Goal: Task Accomplishment & Management: Complete application form

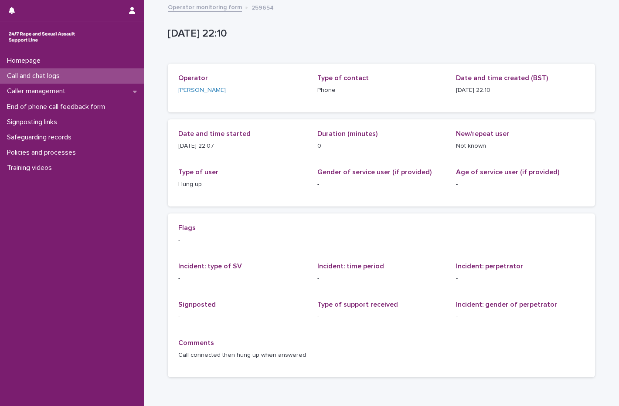
drag, startPoint x: 0, startPoint y: 0, endPoint x: 41, endPoint y: 75, distance: 85.3
click at [41, 75] on p "Call and chat logs" at bounding box center [34, 76] width 63 height 8
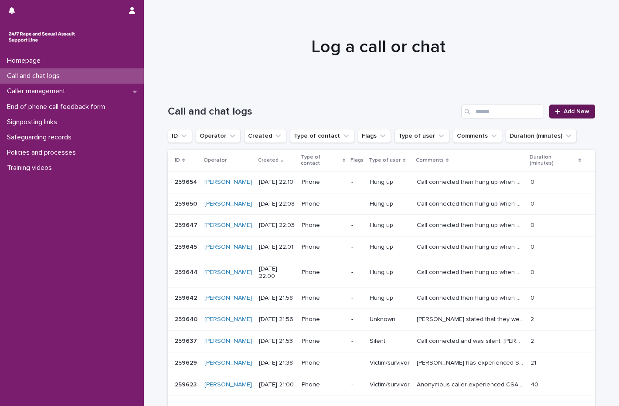
click at [573, 115] on link "Add New" at bounding box center [573, 112] width 46 height 14
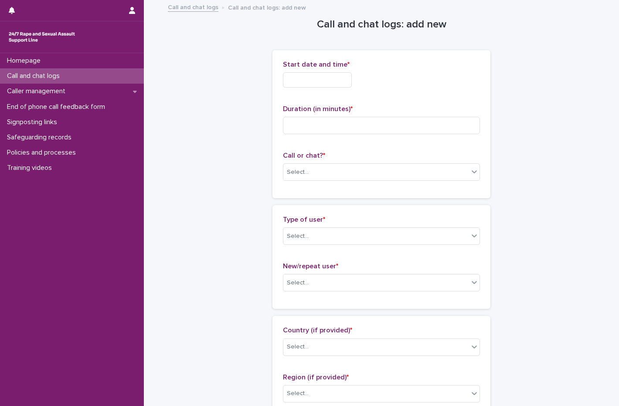
click at [314, 82] on input "text" at bounding box center [317, 79] width 69 height 15
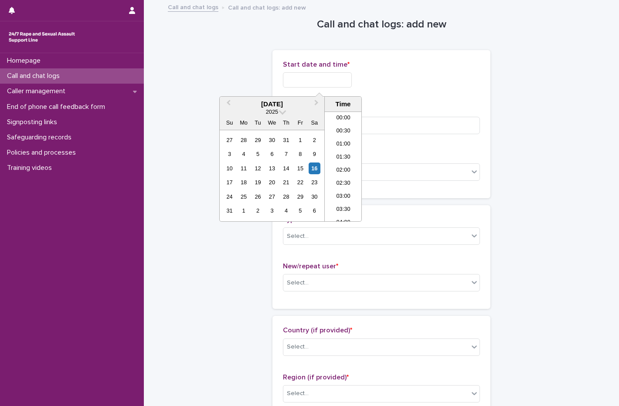
scroll to position [519, 0]
click at [311, 166] on div "16" at bounding box center [315, 169] width 12 height 12
click at [343, 171] on li "22:00" at bounding box center [343, 175] width 37 height 13
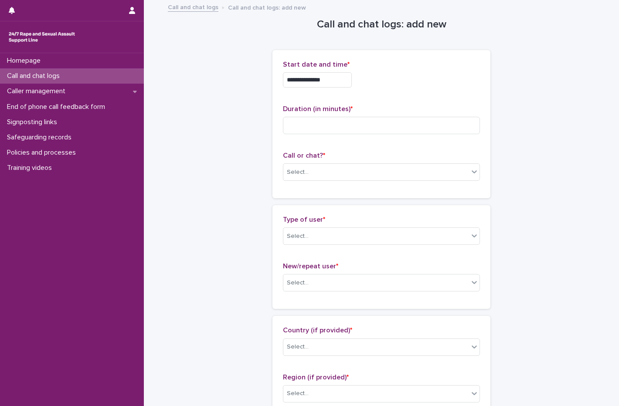
click at [338, 78] on input "**********" at bounding box center [317, 79] width 69 height 15
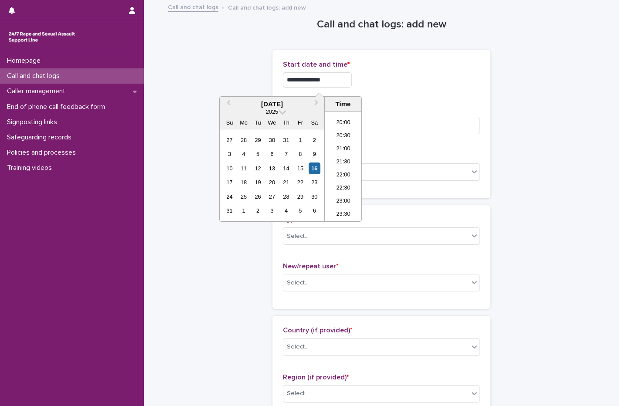
type input "**********"
click at [394, 79] on div "**********" at bounding box center [381, 79] width 197 height 15
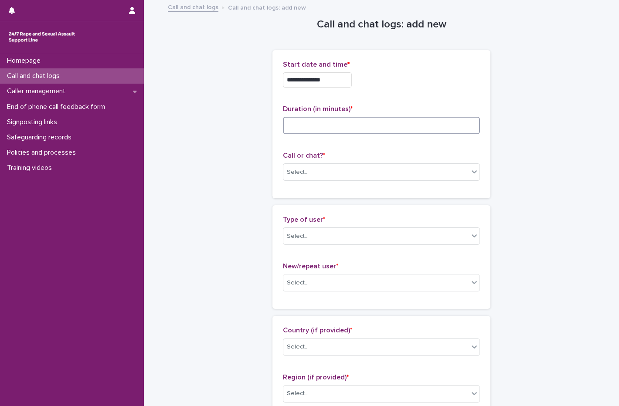
click at [325, 125] on input at bounding box center [381, 125] width 197 height 17
type input "**"
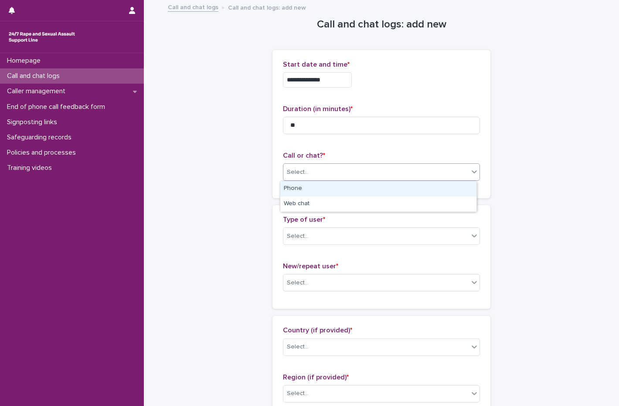
click at [318, 170] on div "Select..." at bounding box center [376, 172] width 185 height 14
click at [304, 190] on div "Phone" at bounding box center [378, 188] width 196 height 15
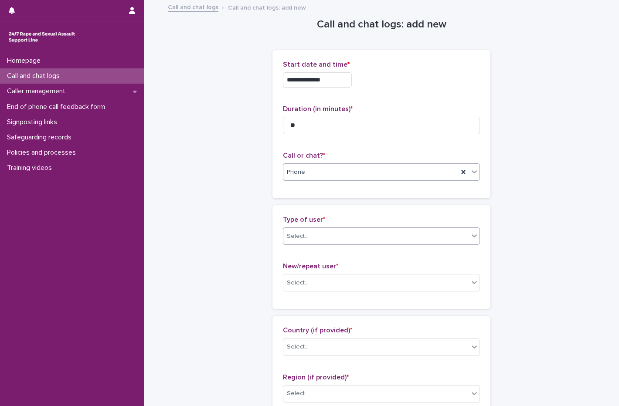
click at [299, 231] on div "Select..." at bounding box center [376, 236] width 185 height 14
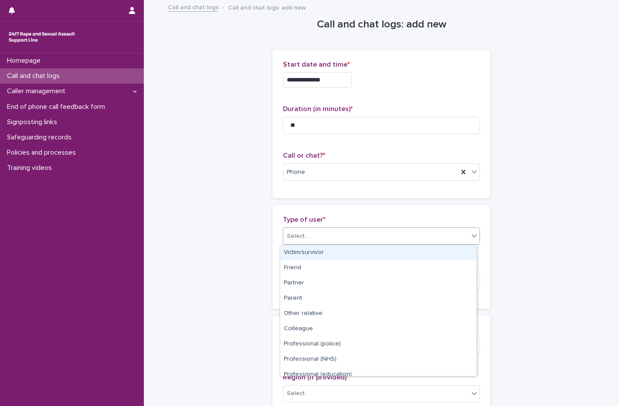
click at [304, 258] on div "Victim/survivor" at bounding box center [378, 253] width 196 height 15
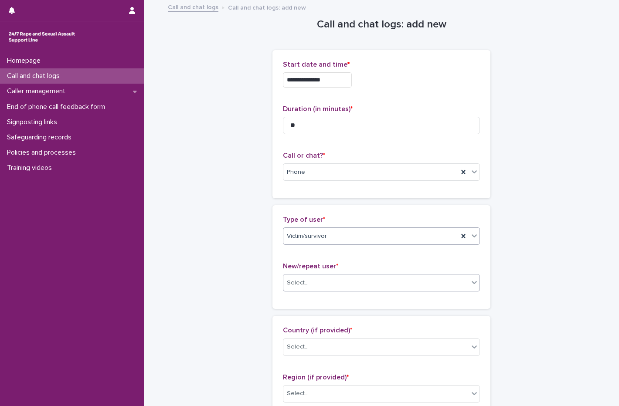
click at [315, 284] on div "Select..." at bounding box center [376, 283] width 185 height 14
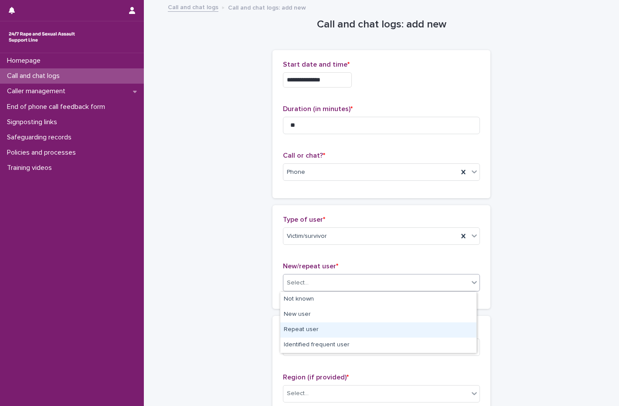
click at [312, 335] on div "Repeat user" at bounding box center [378, 330] width 196 height 15
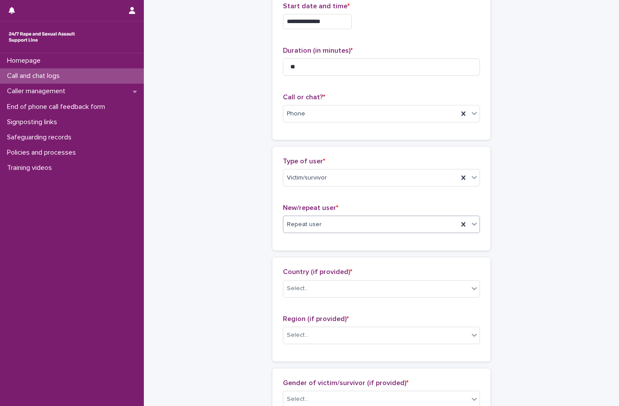
scroll to position [131, 0]
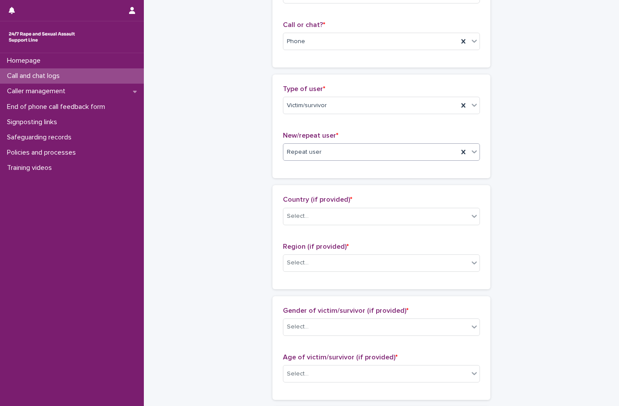
click at [303, 207] on div "Country (if provided) * Select..." at bounding box center [381, 214] width 197 height 36
click at [304, 220] on div "Select..." at bounding box center [298, 216] width 22 height 9
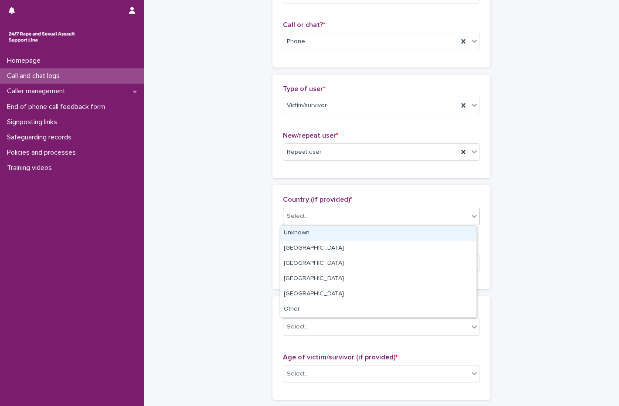
click at [302, 231] on div "Unknown" at bounding box center [378, 233] width 196 height 15
click at [311, 215] on div "Unknown" at bounding box center [371, 216] width 175 height 14
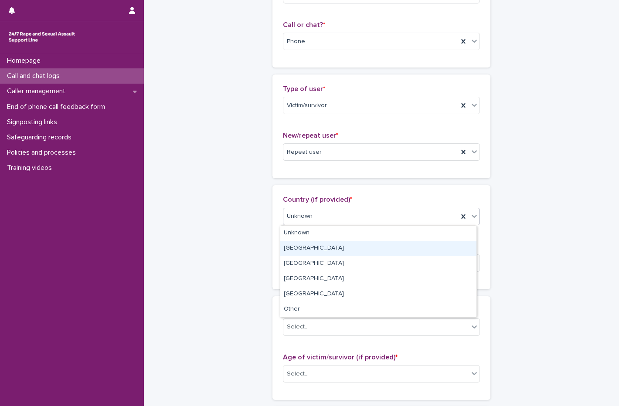
click at [299, 250] on div "[GEOGRAPHIC_DATA]" at bounding box center [378, 248] width 196 height 15
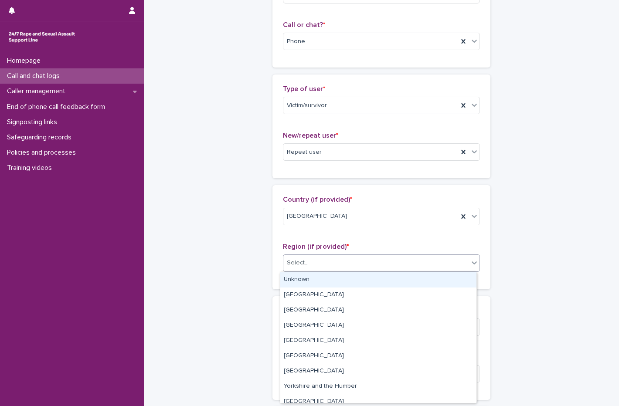
click at [304, 262] on div "Select..." at bounding box center [298, 263] width 22 height 9
click at [301, 278] on div "Unknown" at bounding box center [378, 280] width 196 height 15
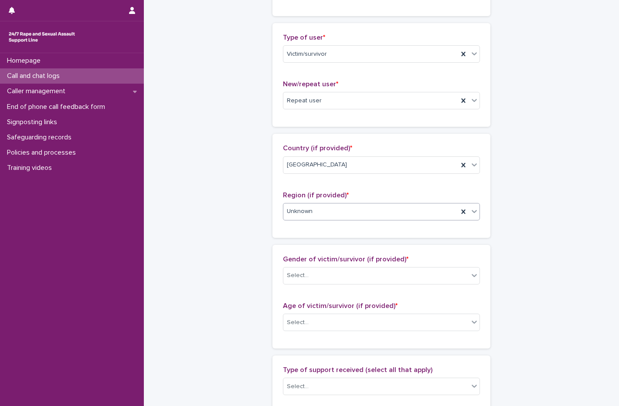
scroll to position [262, 0]
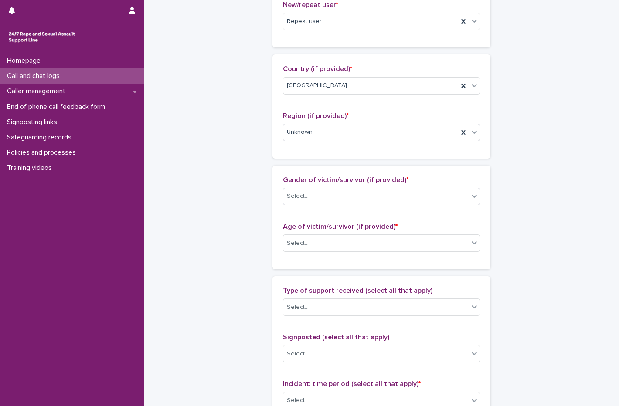
click at [322, 195] on div "Select..." at bounding box center [376, 196] width 185 height 14
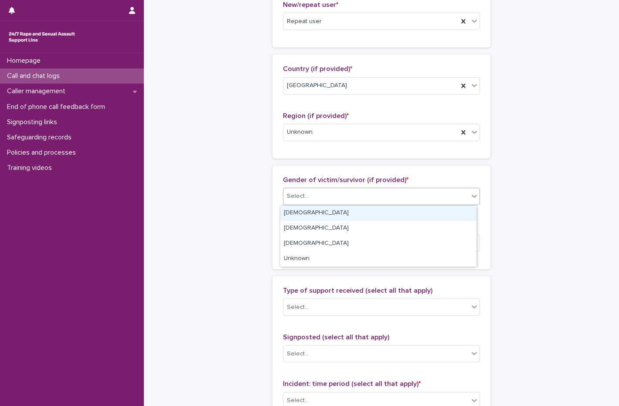
click at [314, 218] on div "[DEMOGRAPHIC_DATA]" at bounding box center [378, 213] width 196 height 15
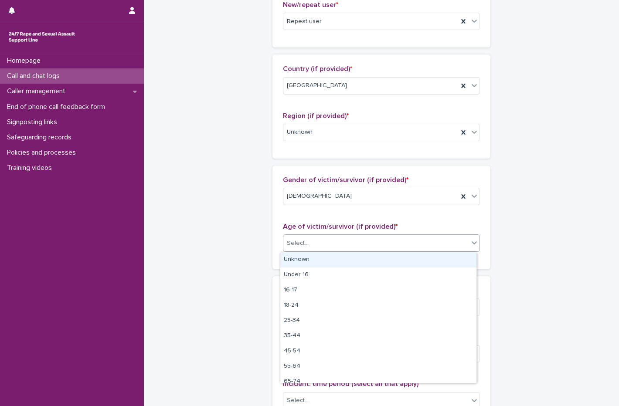
click at [315, 249] on div "Select..." at bounding box center [376, 243] width 185 height 14
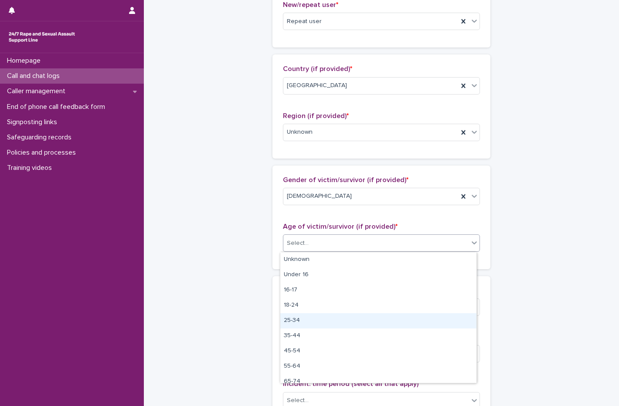
click at [311, 326] on div "25-34" at bounding box center [378, 321] width 196 height 15
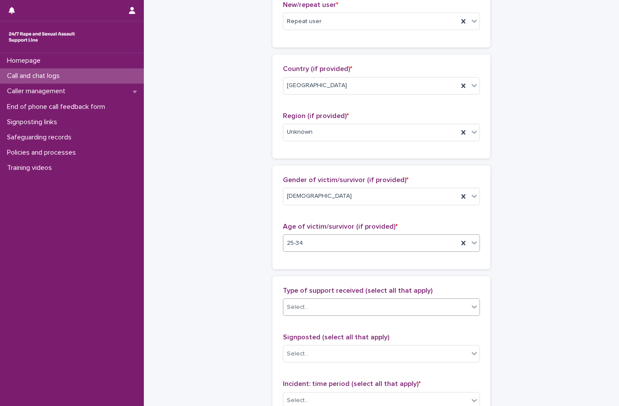
click at [311, 306] on div "Select..." at bounding box center [376, 308] width 185 height 14
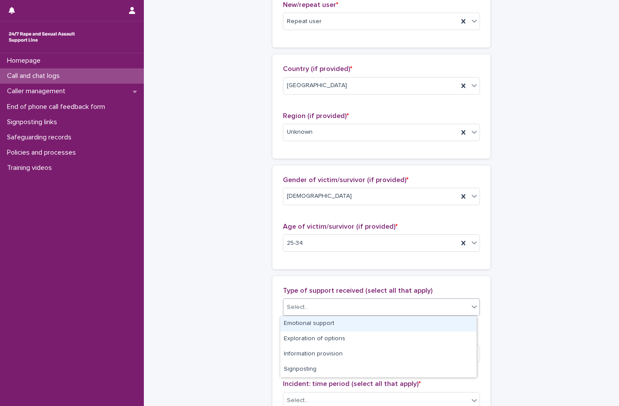
click at [307, 325] on div "Emotional support" at bounding box center [378, 324] width 196 height 15
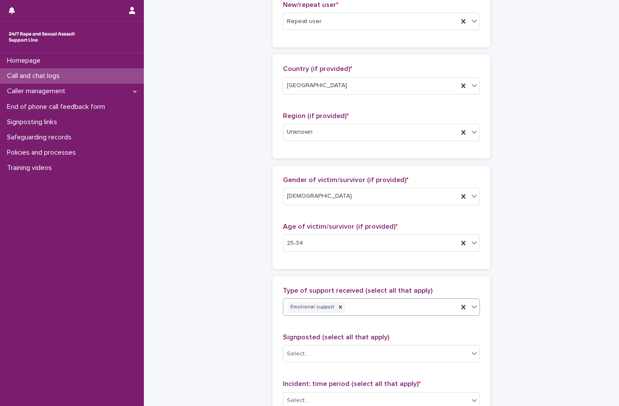
click at [363, 306] on div "Emotional support" at bounding box center [371, 307] width 175 height 15
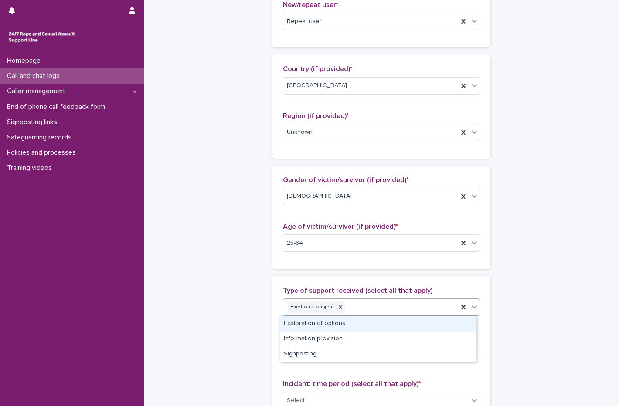
click at [343, 326] on div "Exploration of options" at bounding box center [378, 324] width 196 height 15
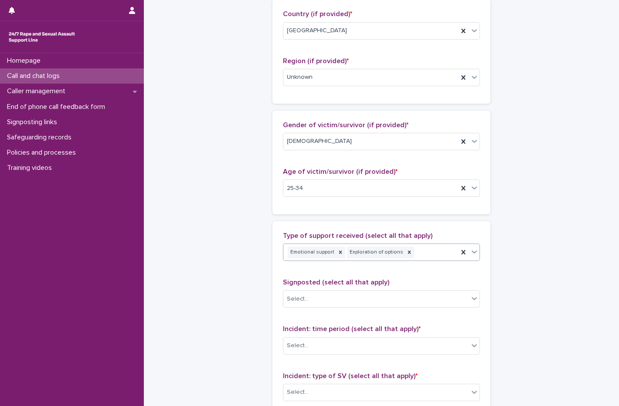
scroll to position [393, 0]
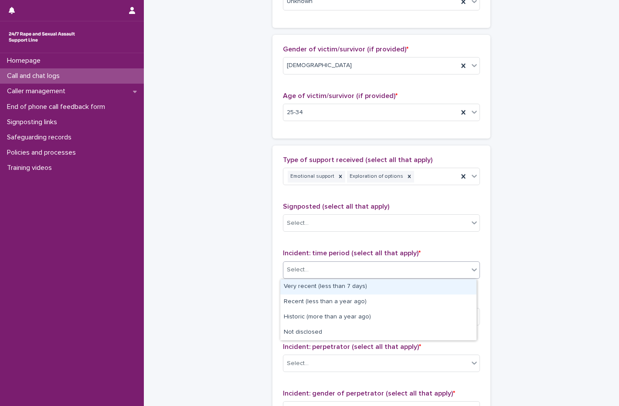
click at [338, 271] on div "Select..." at bounding box center [376, 270] width 185 height 14
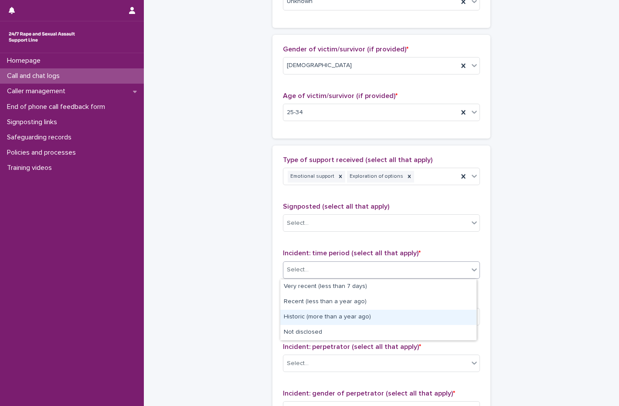
click at [334, 319] on div "Historic (more than a year ago)" at bounding box center [378, 317] width 196 height 15
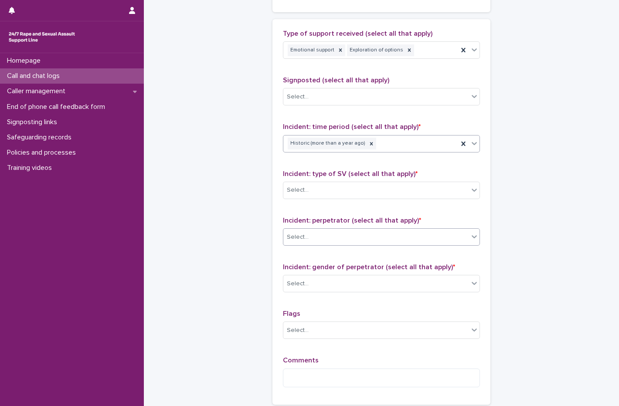
scroll to position [523, 0]
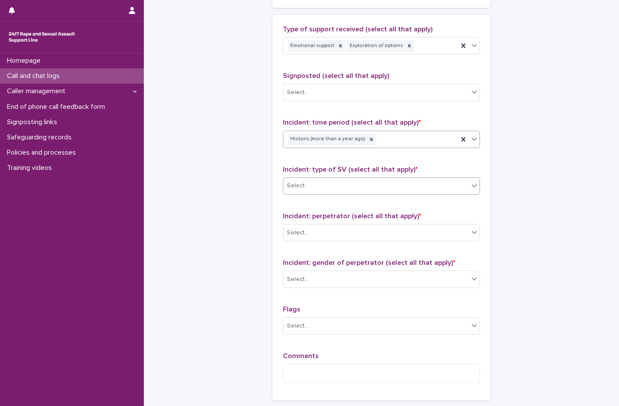
click at [322, 180] on div "Select..." at bounding box center [376, 186] width 185 height 14
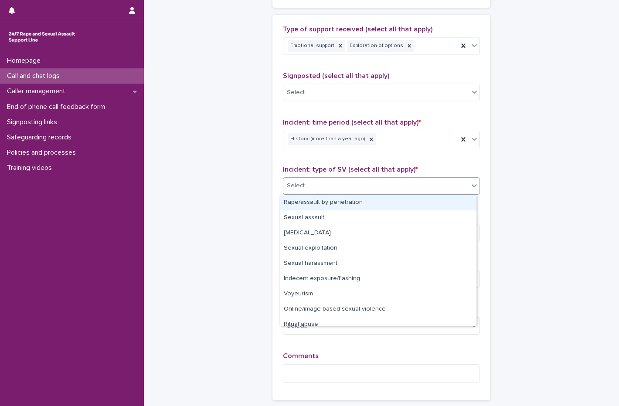
click at [320, 205] on div "Rape/assault by penetration" at bounding box center [378, 202] width 196 height 15
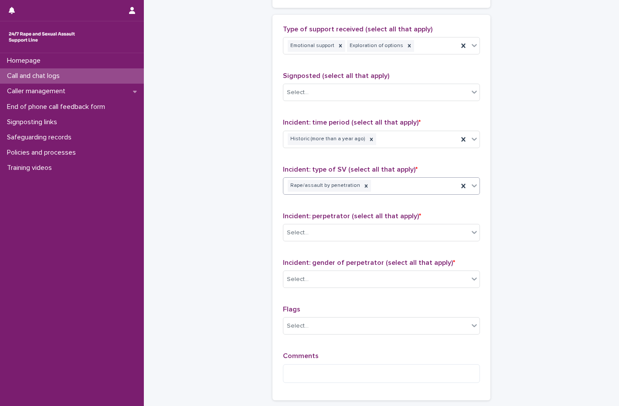
click at [372, 185] on div "Rape/assault by penetration" at bounding box center [371, 185] width 175 height 15
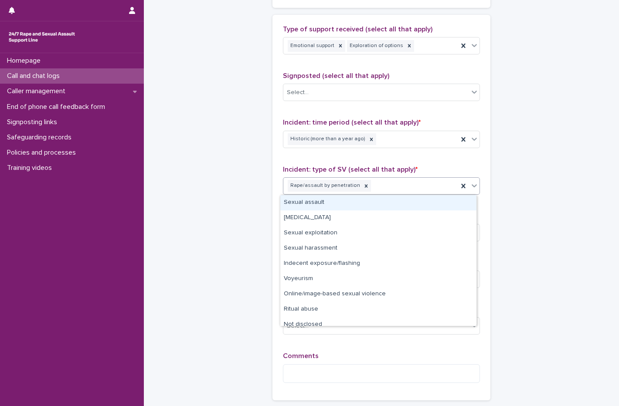
click at [432, 164] on div "Type of support received (select all that apply) Emotional support Exploration …" at bounding box center [381, 207] width 197 height 365
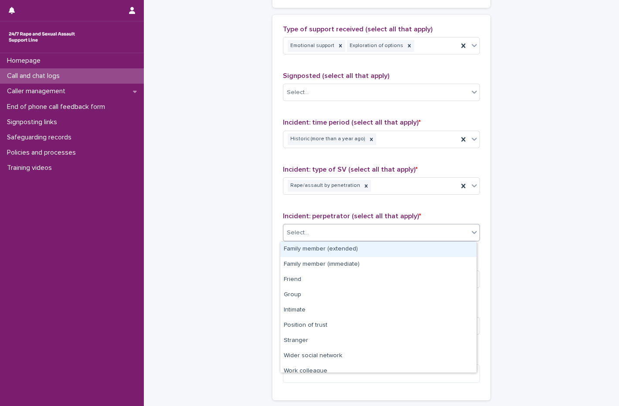
click at [343, 226] on div "Select..." at bounding box center [376, 233] width 185 height 14
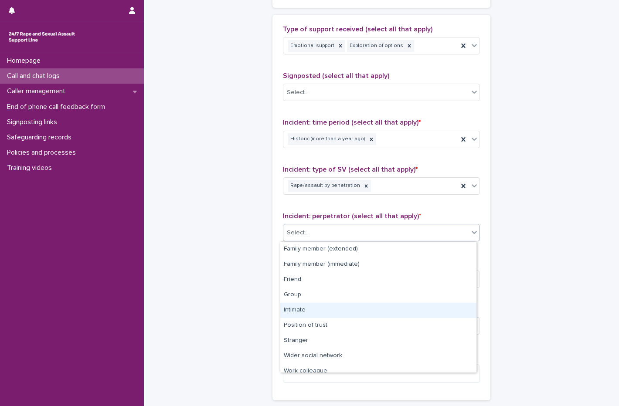
click at [293, 306] on div "Intimate" at bounding box center [378, 310] width 196 height 15
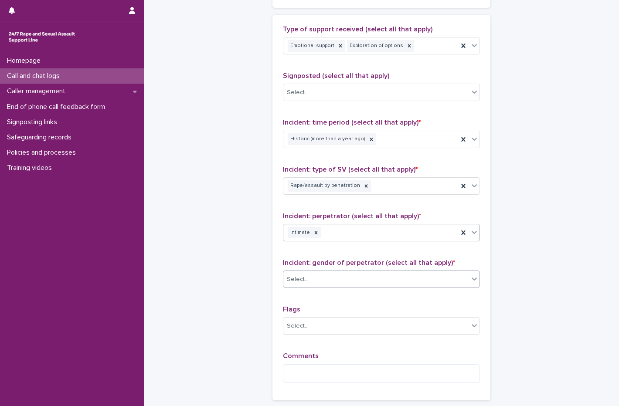
click at [320, 279] on div "Select..." at bounding box center [376, 280] width 185 height 14
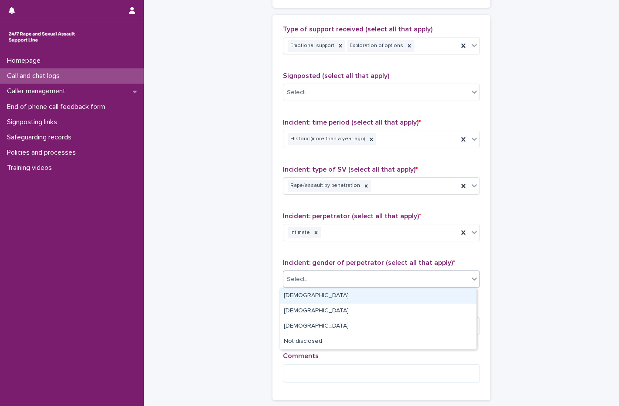
click at [301, 297] on div "[DEMOGRAPHIC_DATA]" at bounding box center [378, 296] width 196 height 15
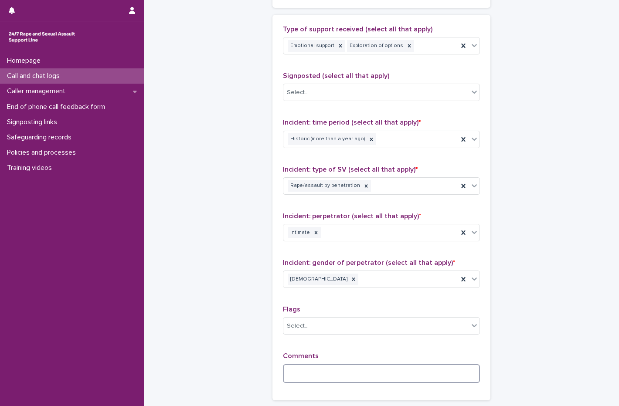
click at [304, 369] on textarea at bounding box center [381, 374] width 197 height 19
click at [377, 184] on div "Rape/assault by penetration" at bounding box center [371, 185] width 175 height 15
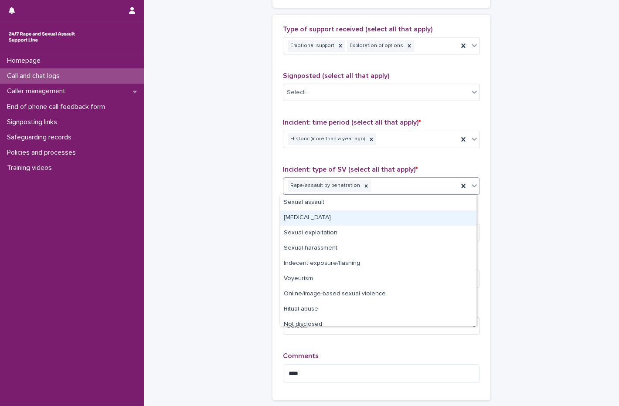
click at [336, 219] on div "[MEDICAL_DATA]" at bounding box center [378, 218] width 196 height 15
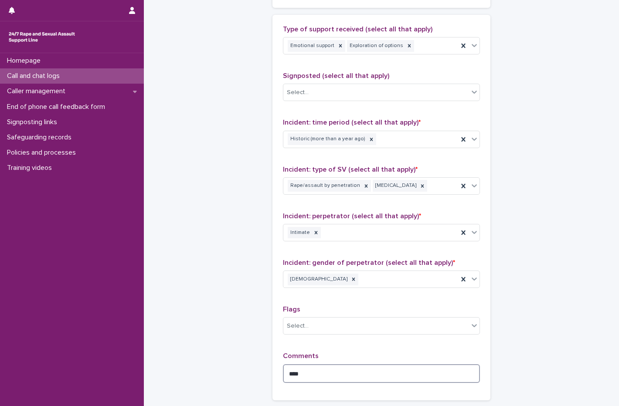
click at [331, 377] on textarea "****" at bounding box center [381, 374] width 197 height 19
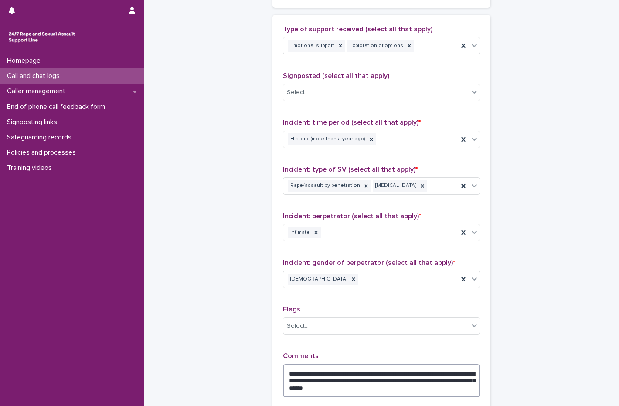
click at [412, 393] on textarea "**********" at bounding box center [381, 381] width 197 height 33
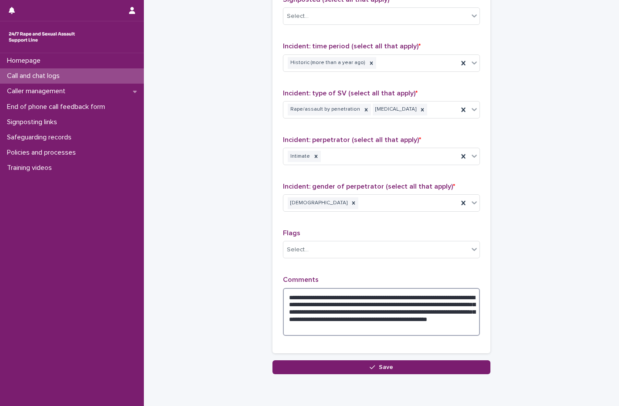
scroll to position [636, 0]
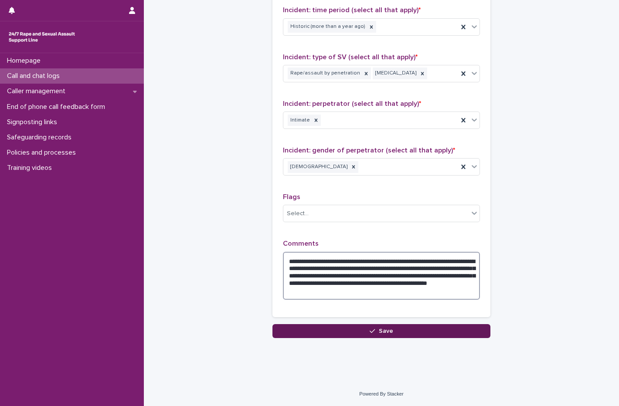
type textarea "**********"
click at [349, 332] on button "Save" at bounding box center [382, 331] width 218 height 14
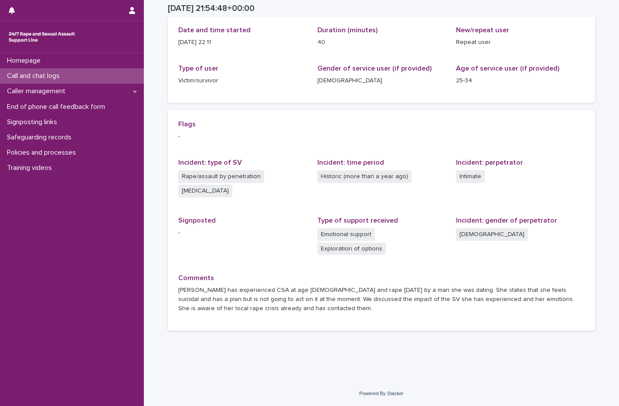
scroll to position [89, 0]
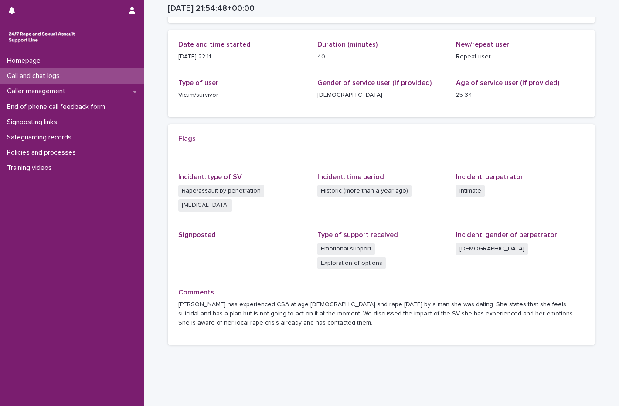
click at [47, 75] on p "Call and chat logs" at bounding box center [34, 76] width 63 height 8
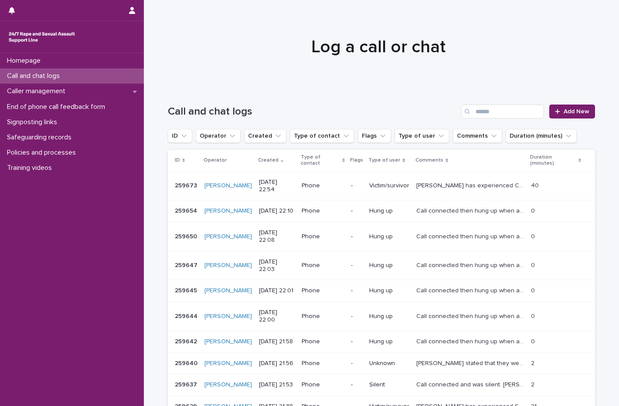
click at [47, 73] on p "Call and chat logs" at bounding box center [34, 76] width 63 height 8
click at [555, 111] on icon at bounding box center [557, 111] width 5 height 5
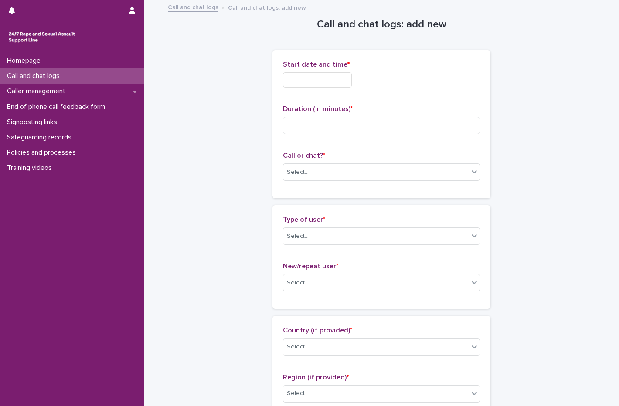
click at [300, 73] on input "text" at bounding box center [317, 79] width 69 height 15
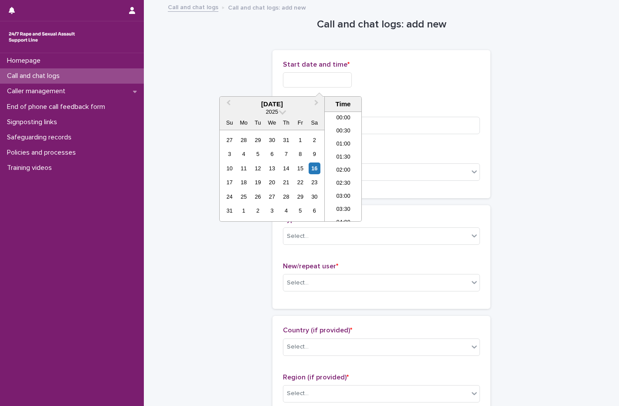
scroll to position [519, 0]
click at [316, 168] on div "16" at bounding box center [315, 169] width 12 height 12
click at [346, 203] on li "23:00" at bounding box center [343, 201] width 37 height 13
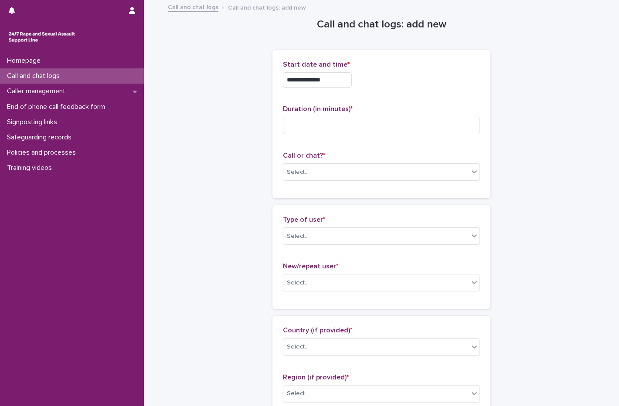
click at [347, 79] on input "**********" at bounding box center [317, 79] width 69 height 15
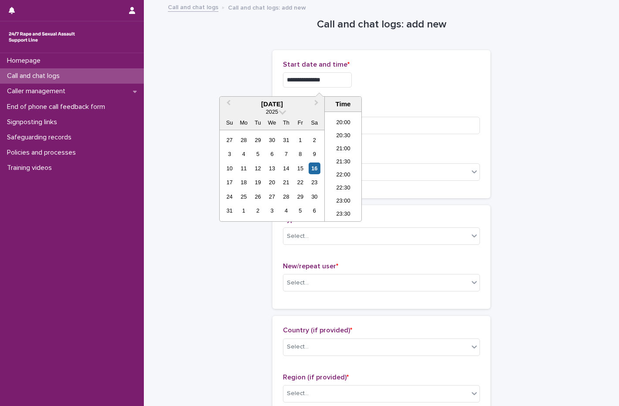
type input "**********"
click at [387, 100] on div "**********" at bounding box center [381, 124] width 197 height 127
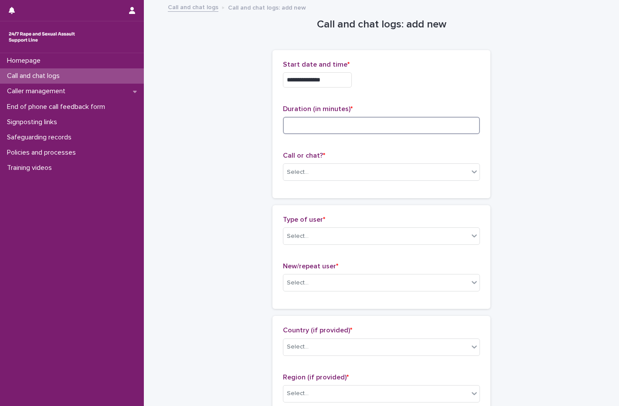
click at [346, 117] on input at bounding box center [381, 125] width 197 height 17
type input "*"
click at [320, 177] on div "Select..." at bounding box center [376, 172] width 185 height 14
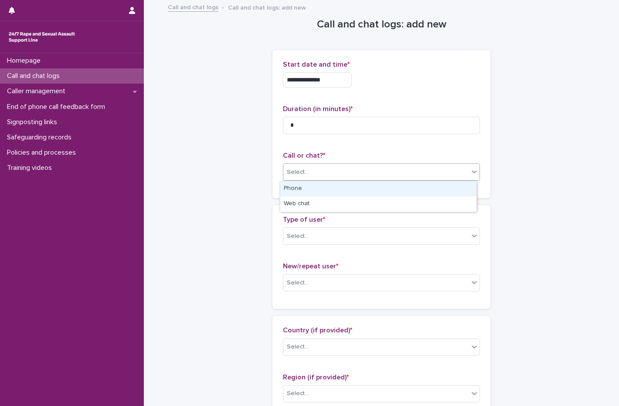
click at [314, 191] on div "Phone" at bounding box center [378, 188] width 196 height 15
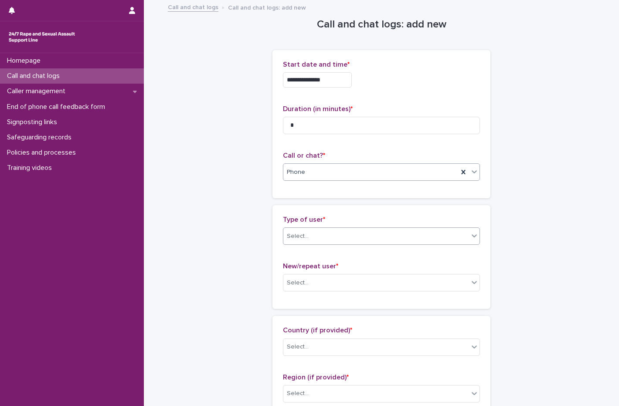
click at [304, 232] on div "Select..." at bounding box center [298, 236] width 22 height 9
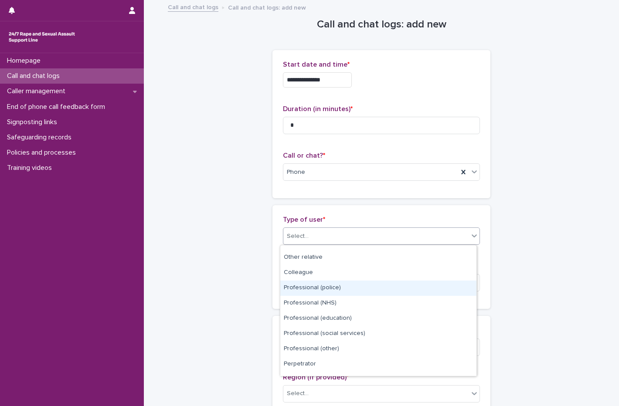
scroll to position [98, 0]
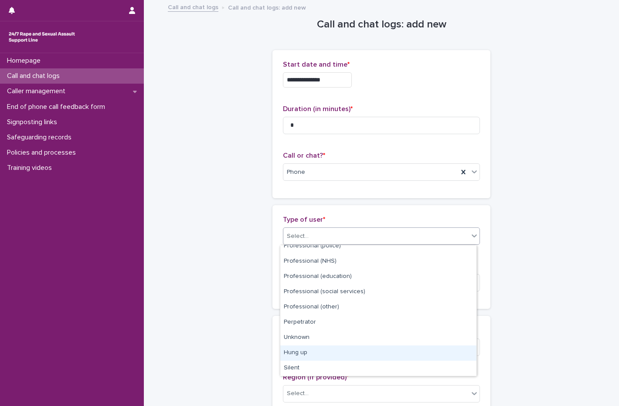
click at [302, 357] on div "Hung up" at bounding box center [378, 353] width 196 height 15
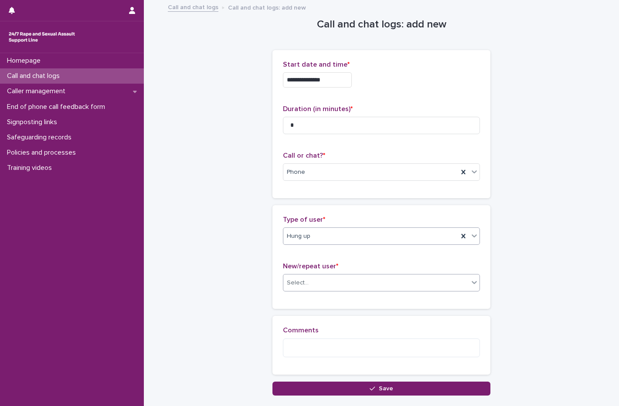
click at [311, 285] on div "Select..." at bounding box center [376, 283] width 185 height 14
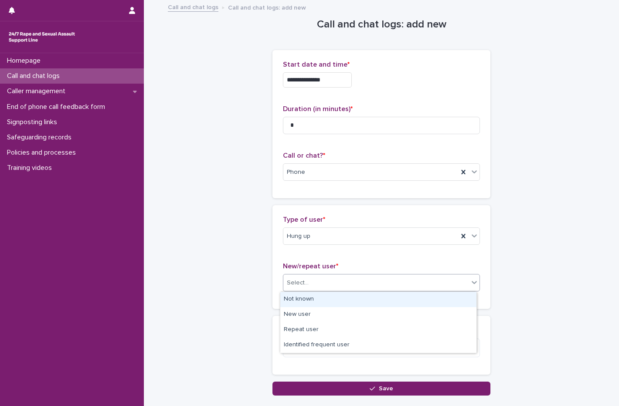
click at [311, 297] on div "Not known" at bounding box center [378, 299] width 196 height 15
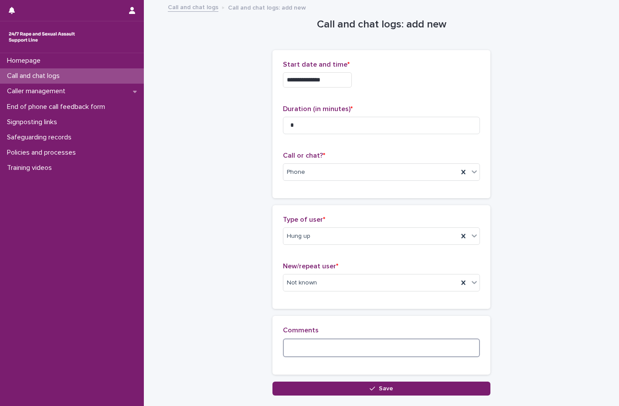
click at [298, 348] on textarea at bounding box center [381, 348] width 197 height 19
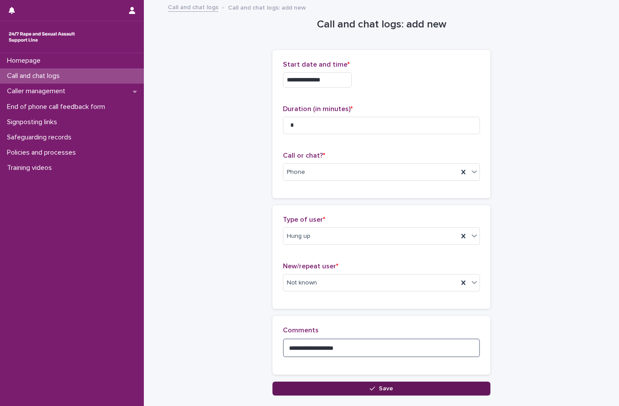
type textarea "**********"
click at [338, 383] on button "Save" at bounding box center [382, 389] width 218 height 14
